Goal: Information Seeking & Learning: Learn about a topic

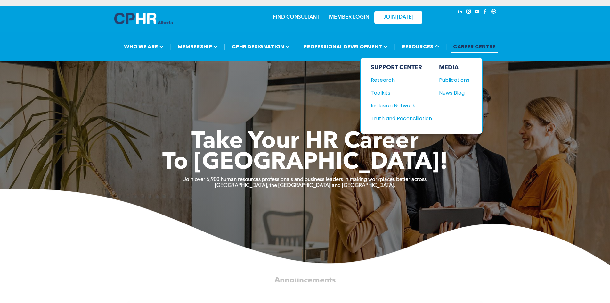
click at [451, 90] on div "News Blog" at bounding box center [453, 93] width 28 height 8
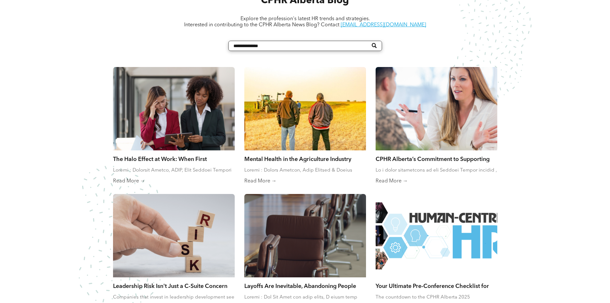
scroll to position [384, 0]
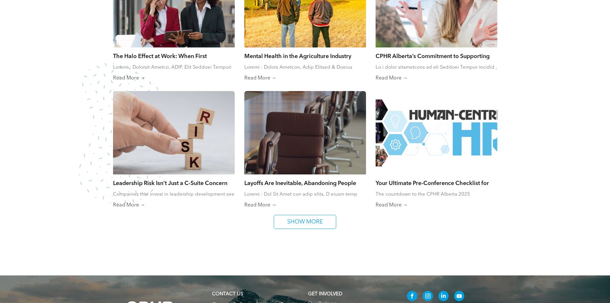
click at [282, 215] on link "SHOW MORE" at bounding box center [305, 222] width 62 height 14
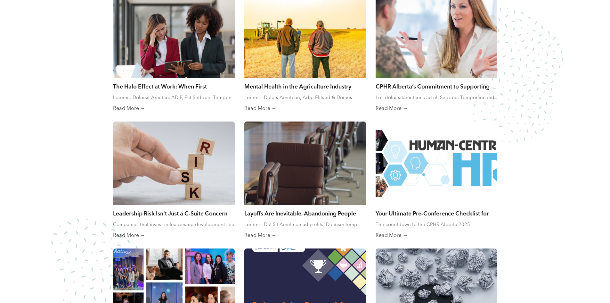
scroll to position [352, 0]
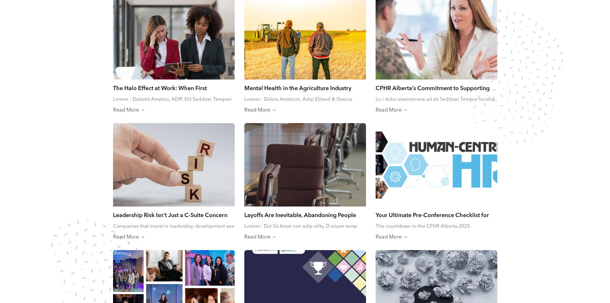
click at [391, 95] on div "CPHR Alberta’s Commitment to Supporting Reservists By Jessica Jaithoo • August …" at bounding box center [437, 93] width 122 height 28
click at [393, 112] on link "Read More →" at bounding box center [437, 110] width 122 height 6
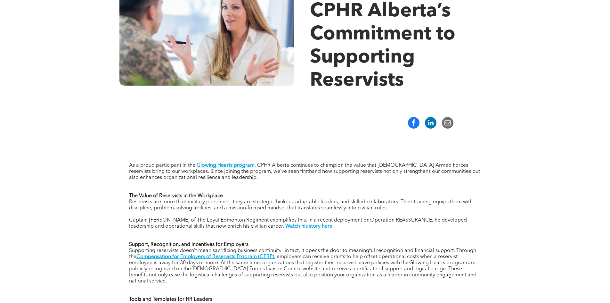
scroll to position [128, 0]
click at [432, 128] on span at bounding box center [431, 123] width 12 height 12
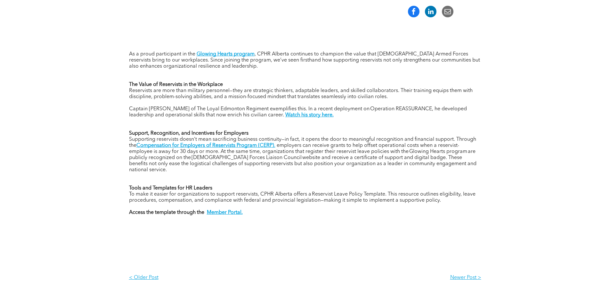
scroll to position [256, 0]
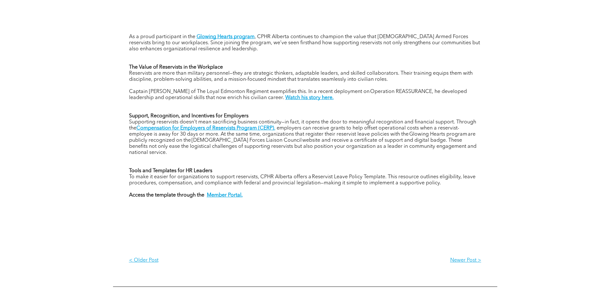
click at [322, 97] on strong "Watch his story here." at bounding box center [309, 97] width 48 height 5
click at [302, 97] on strong "Watch his story here." at bounding box center [309, 97] width 48 height 5
click at [312, 100] on strong "Watch his story here." at bounding box center [309, 97] width 48 height 5
click at [215, 126] on span "Supporting reservists doesn’t mean sacrificing business continuity—in fact, it …" at bounding box center [302, 125] width 347 height 11
click at [320, 95] on span "Captain McKenzie Kibler of The Loyal Edmonton Regiment exemplifies this. In a r…" at bounding box center [298, 94] width 338 height 11
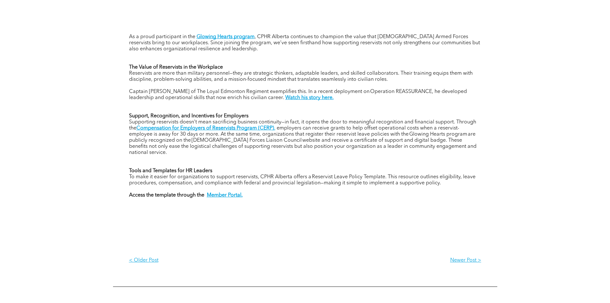
click at [319, 97] on strong "Watch his story here." at bounding box center [309, 97] width 48 height 5
click at [79, 131] on div "As a proud participant in the Glowing Hearts program , CPHR Alberta continues t…" at bounding box center [305, 141] width 610 height 273
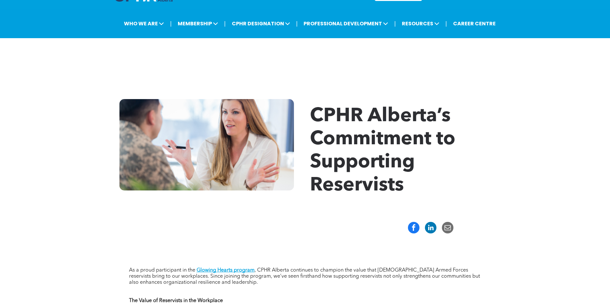
scroll to position [0, 0]
